Goal: Transaction & Acquisition: Download file/media

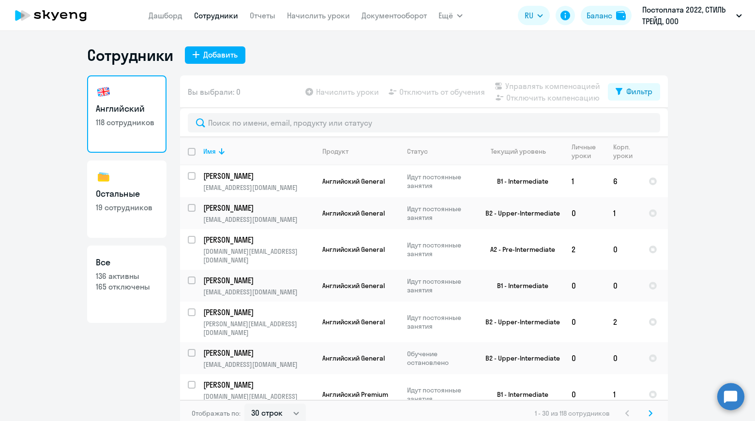
select select "30"
click at [174, 14] on link "Дашборд" at bounding box center [165, 16] width 34 height 10
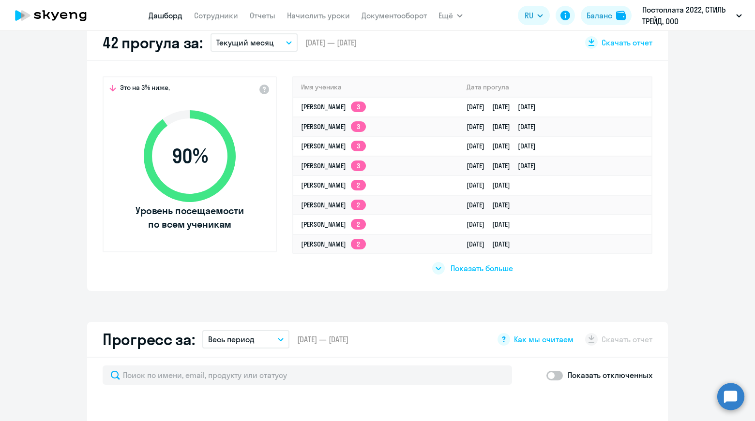
scroll to position [48, 0]
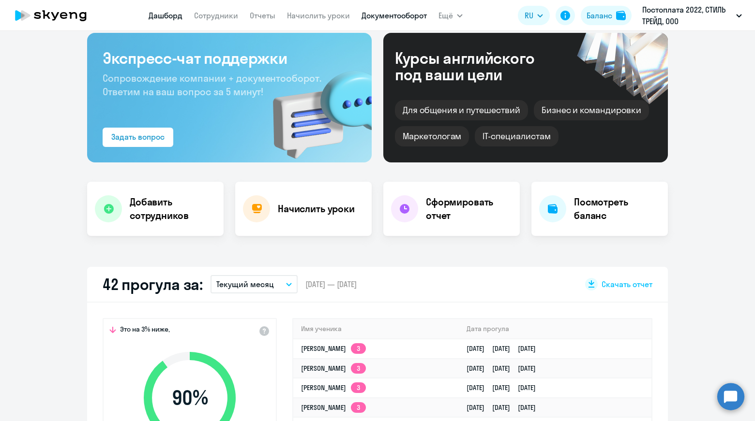
click at [395, 13] on link "Документооборот" at bounding box center [393, 16] width 65 height 10
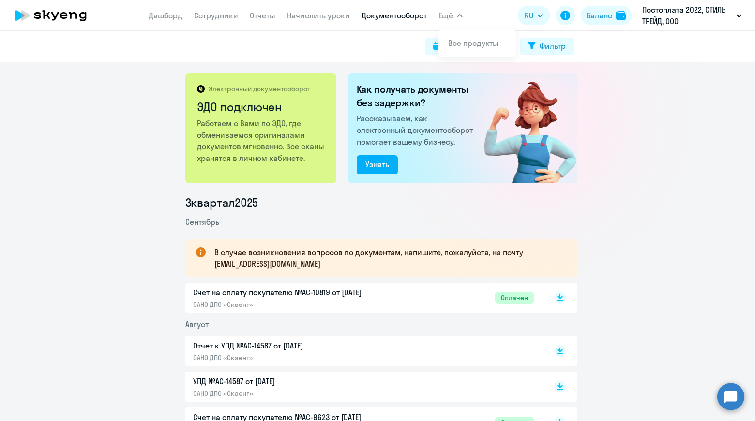
click at [448, 21] on span "Ещё" at bounding box center [445, 16] width 15 height 12
click at [457, 16] on icon "button" at bounding box center [460, 15] width 6 height 3
click at [163, 18] on link "Дашборд" at bounding box center [165, 16] width 34 height 10
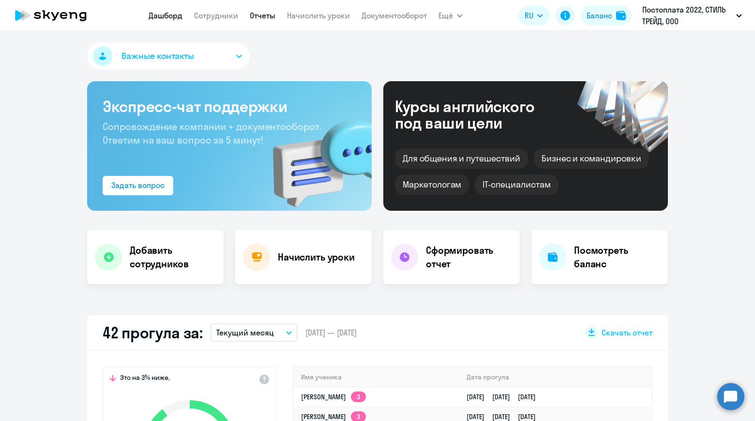
click at [266, 15] on link "Отчеты" at bounding box center [263, 16] width 26 height 10
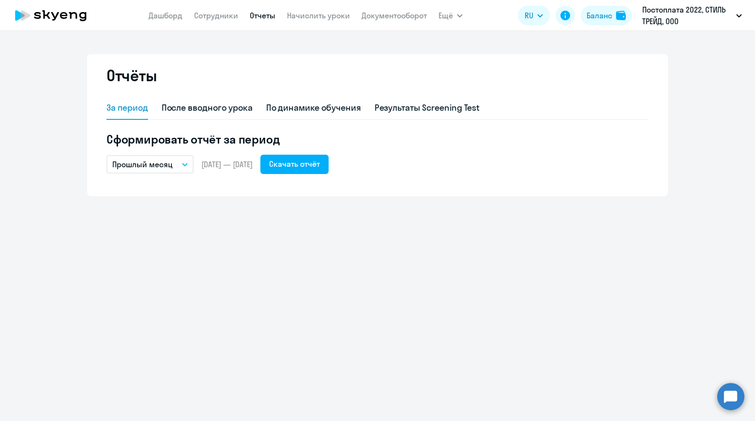
click at [187, 164] on icon "button" at bounding box center [185, 164] width 6 height 3
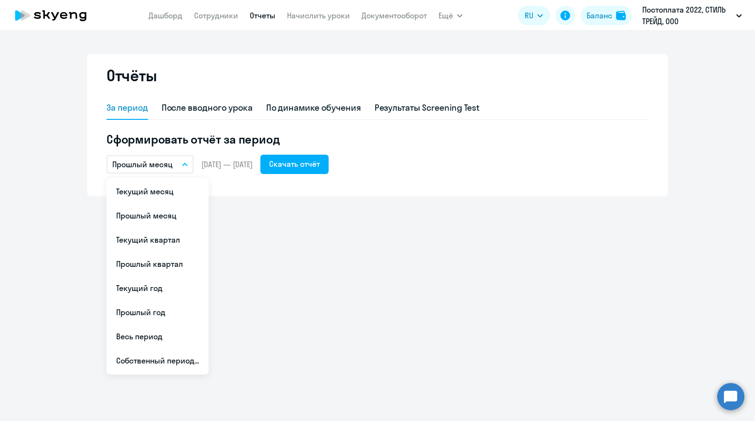
click at [176, 198] on li "Текущий месяц" at bounding box center [157, 191] width 102 height 24
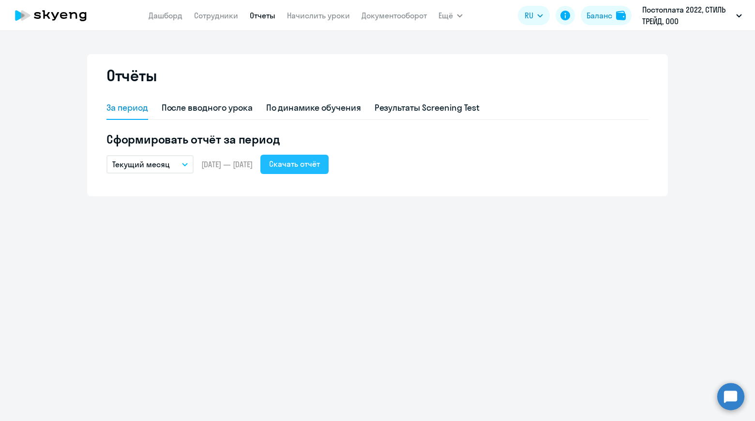
click at [320, 169] on div "Скачать отчёт" at bounding box center [294, 164] width 51 height 12
